Goal: Subscribe to service/newsletter

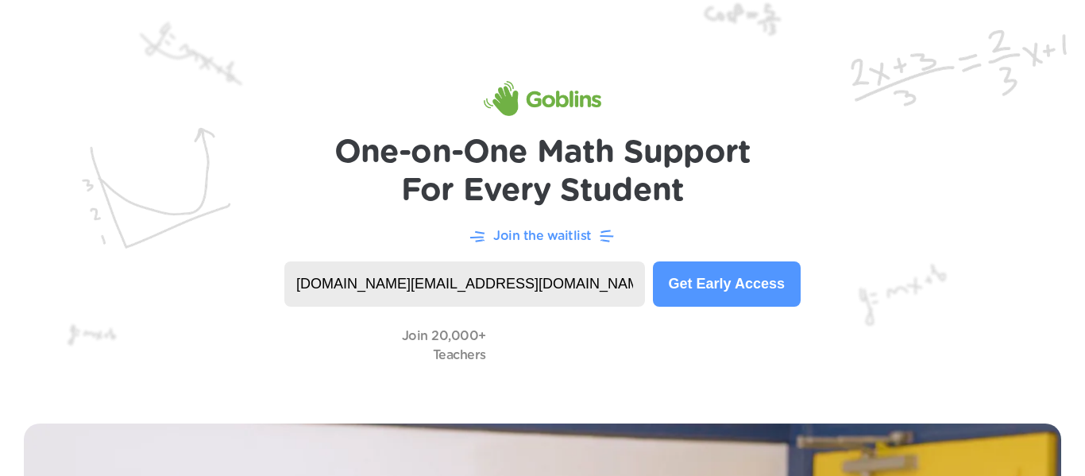
type input "daphneblanding.st@mimmsa.org"
click at [726, 291] on button "Get Early Access" at bounding box center [727, 283] width 148 height 45
